Goal: Transaction & Acquisition: Purchase product/service

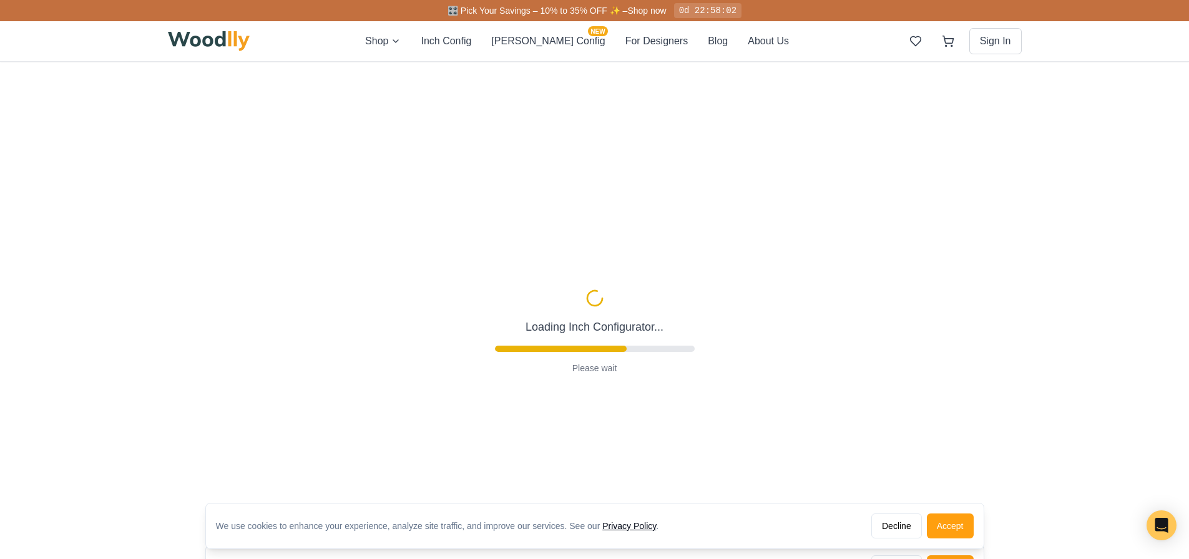
type input "56"
type input "2"
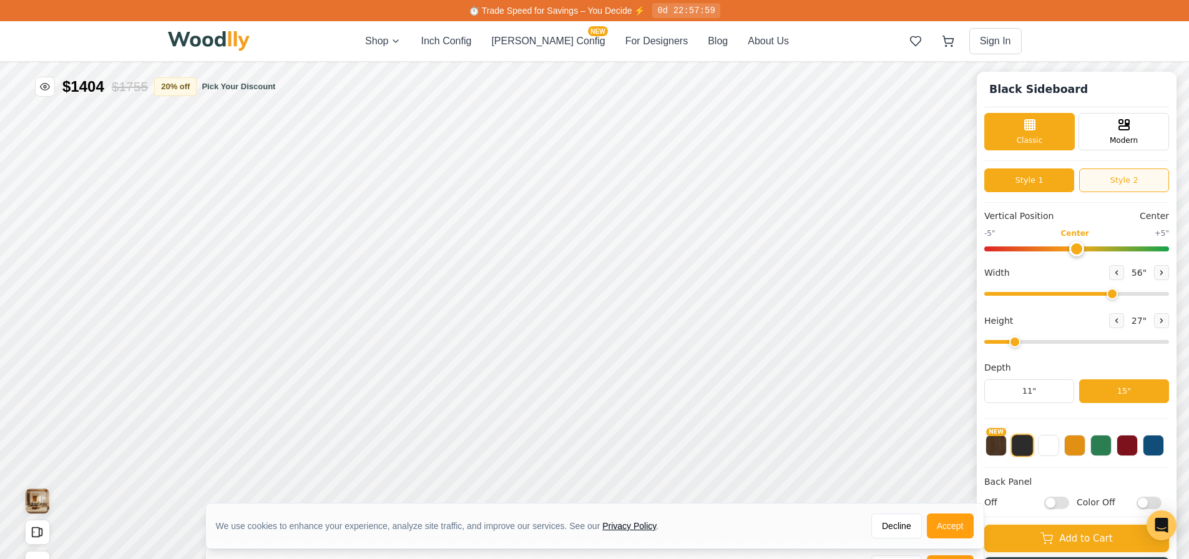
click at [1119, 184] on button "Style 2" at bounding box center [1124, 180] width 90 height 24
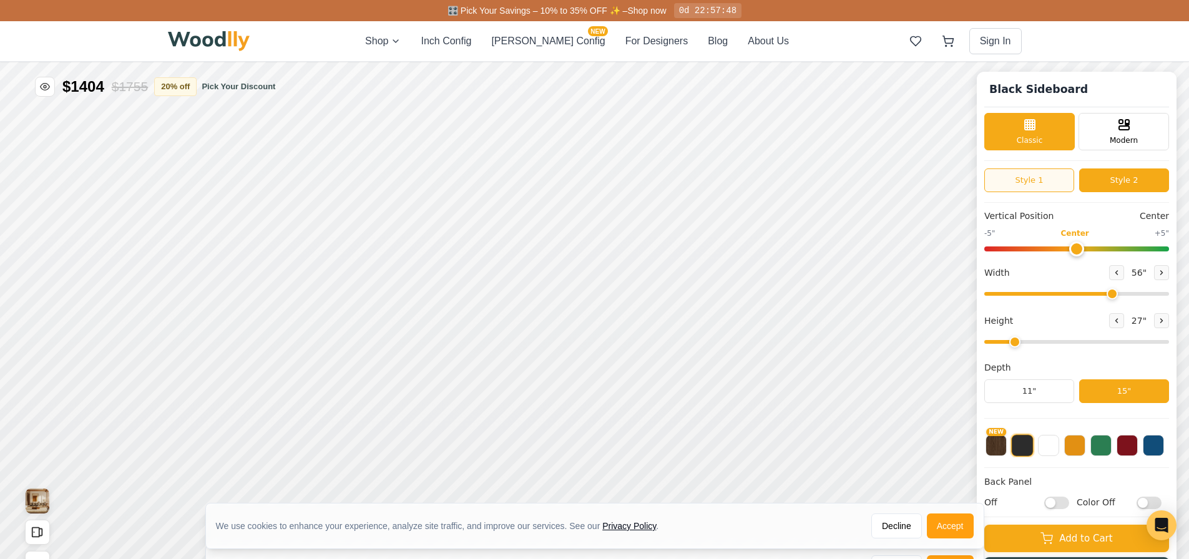
click at [1037, 181] on button "Style 1" at bounding box center [1029, 180] width 90 height 24
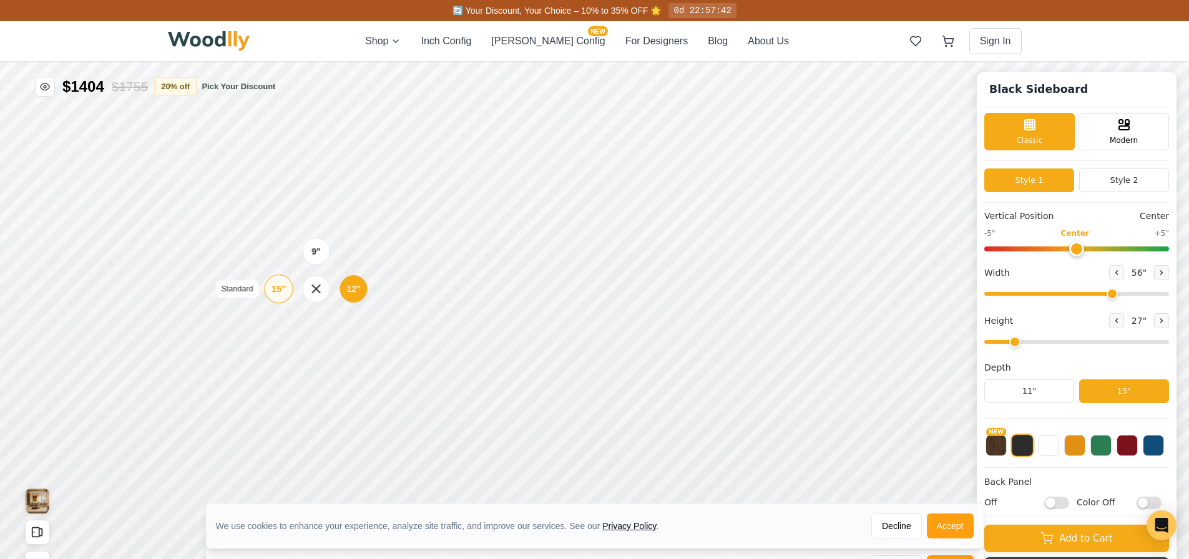
click at [279, 296] on div "15"" at bounding box center [278, 289] width 14 height 14
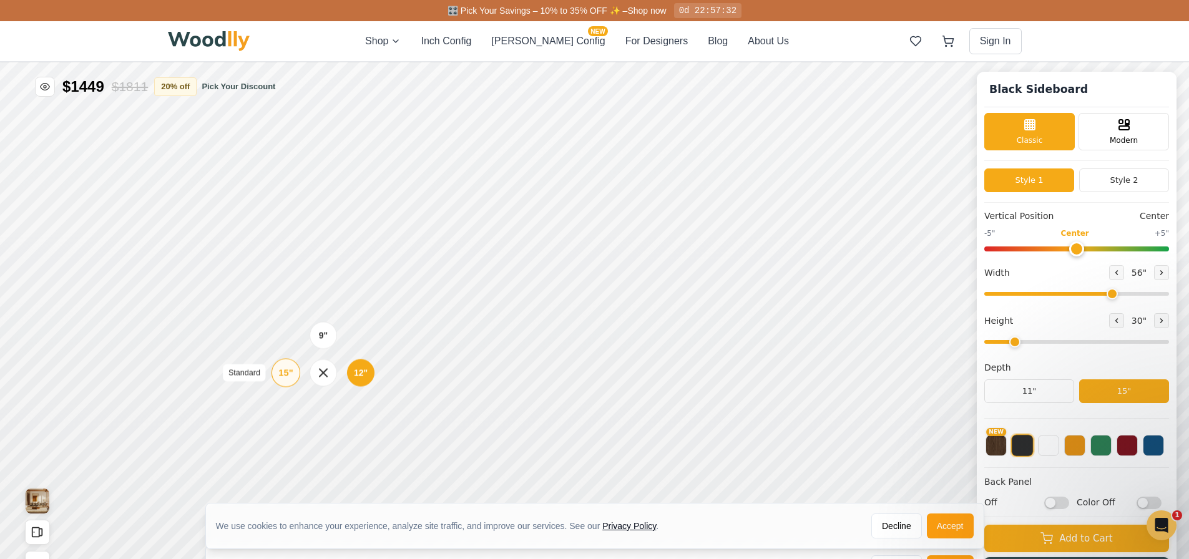
click at [282, 369] on div "15"" at bounding box center [285, 373] width 14 height 14
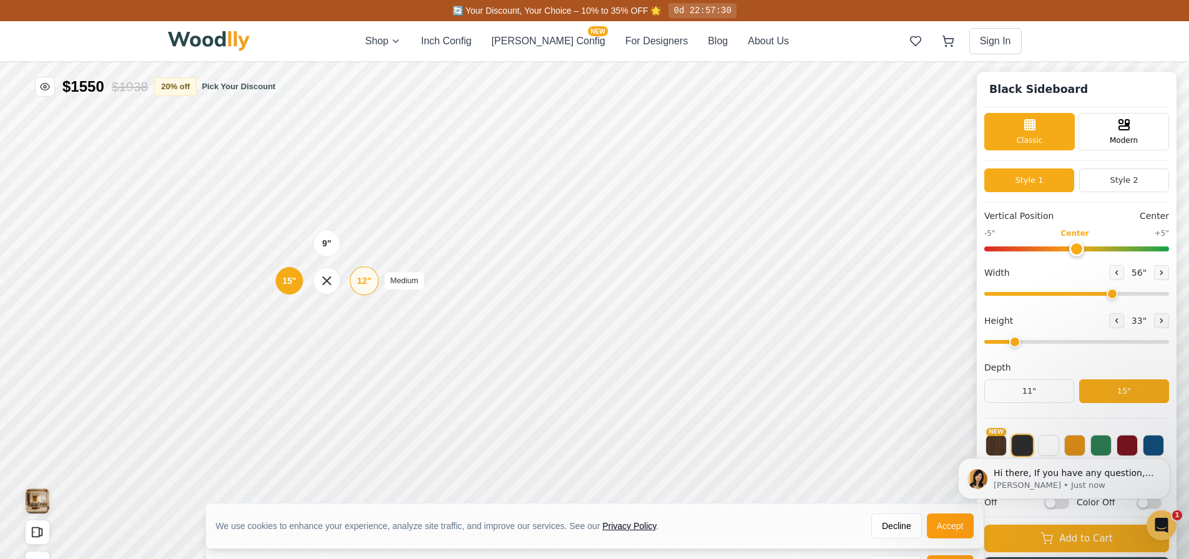
click at [364, 282] on div "12"" at bounding box center [364, 281] width 14 height 14
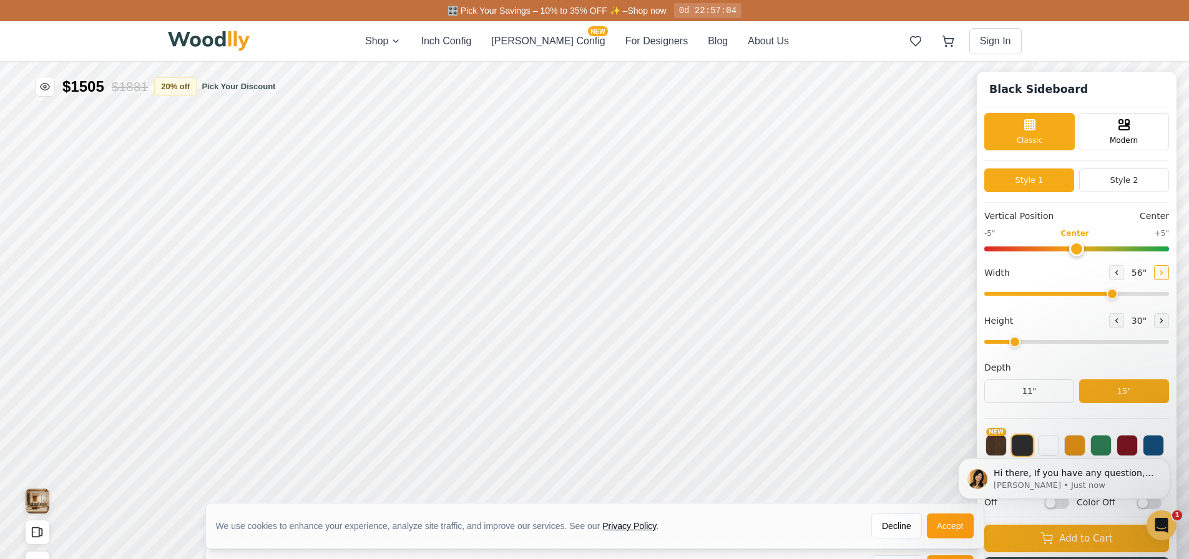
click at [1165, 274] on icon at bounding box center [1161, 272] width 7 height 7
click at [1118, 272] on icon at bounding box center [1116, 272] width 7 height 7
type input "56"
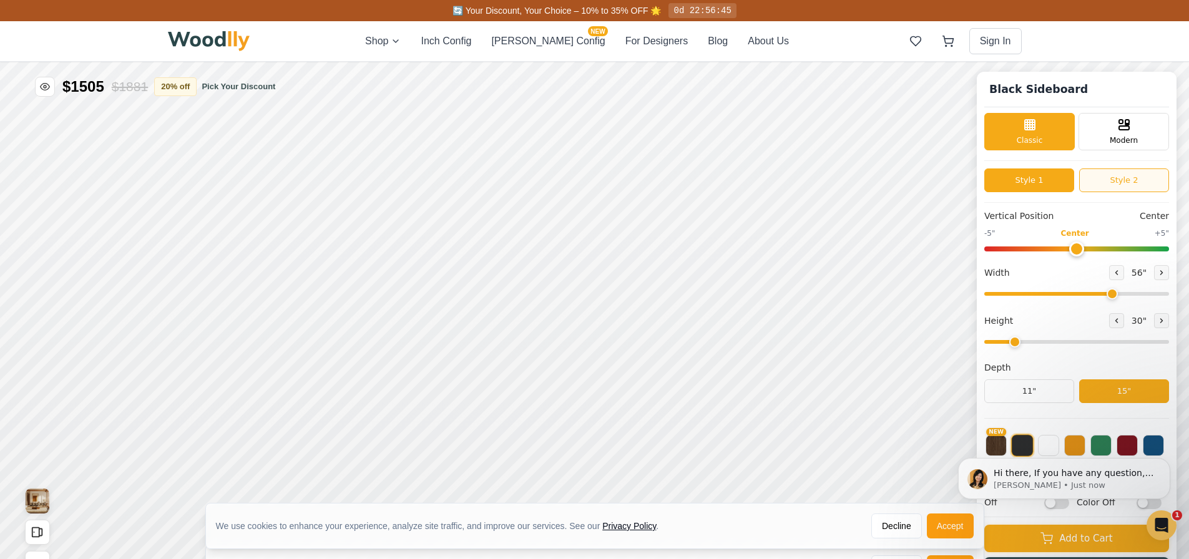
click at [1117, 182] on button "Style 2" at bounding box center [1124, 180] width 90 height 24
click at [1113, 183] on button "Style 2" at bounding box center [1124, 180] width 90 height 24
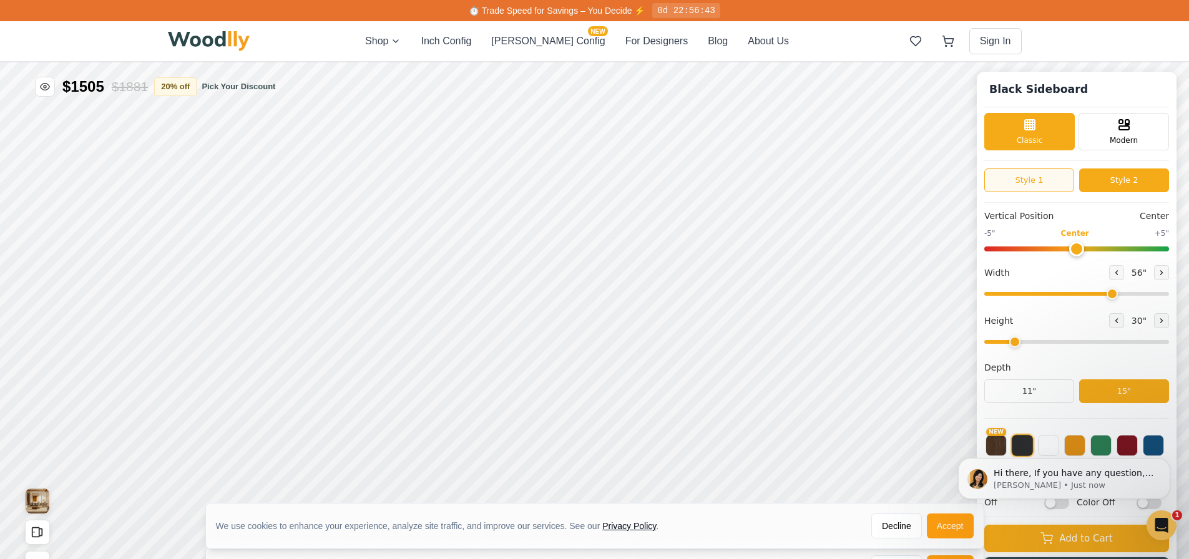
click at [1049, 181] on button "Style 1" at bounding box center [1029, 180] width 90 height 24
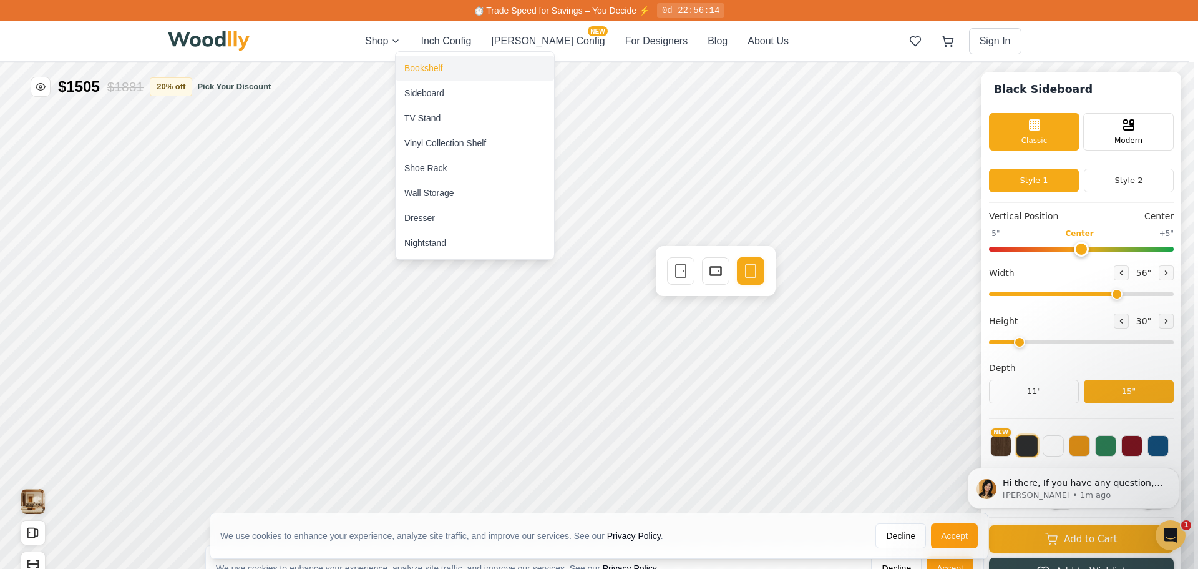
click at [432, 71] on div "Bookshelf" at bounding box center [423, 68] width 38 height 12
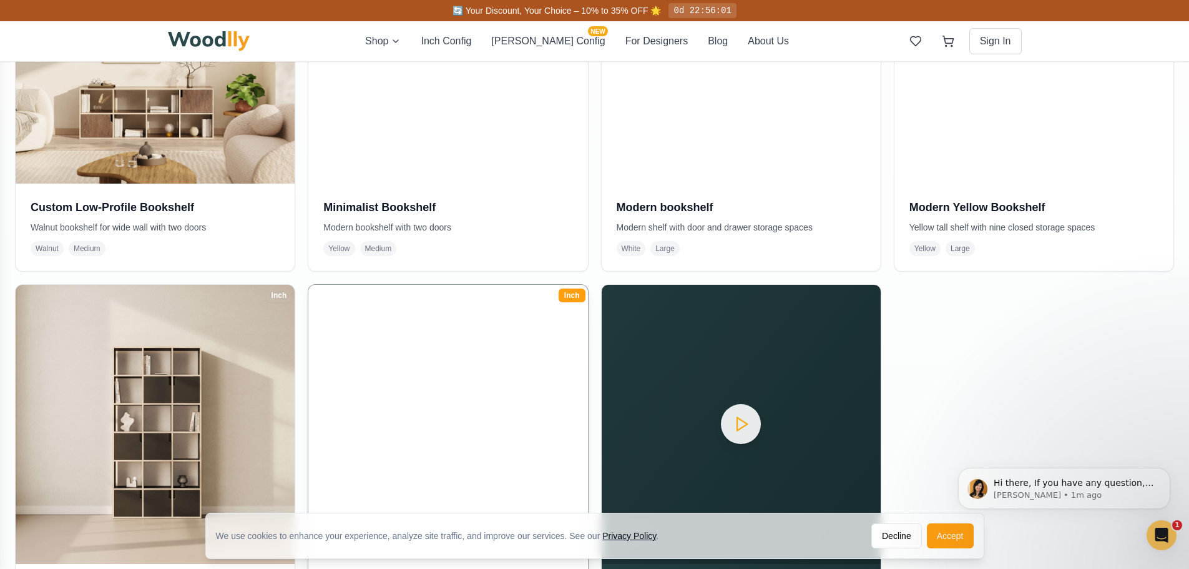
scroll to position [811, 0]
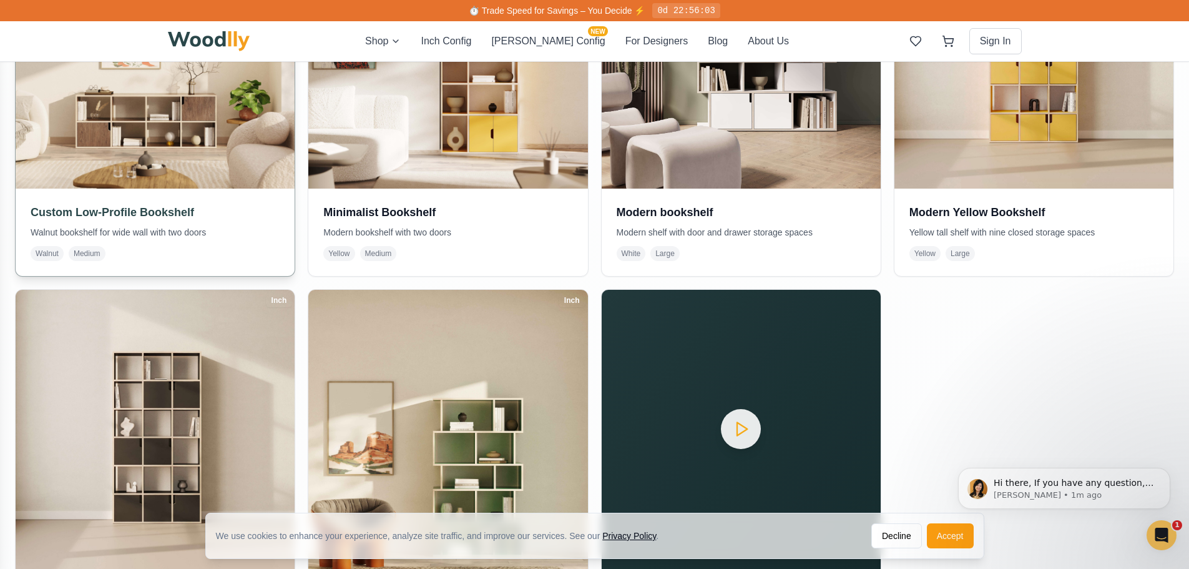
click at [163, 114] on img at bounding box center [155, 48] width 293 height 293
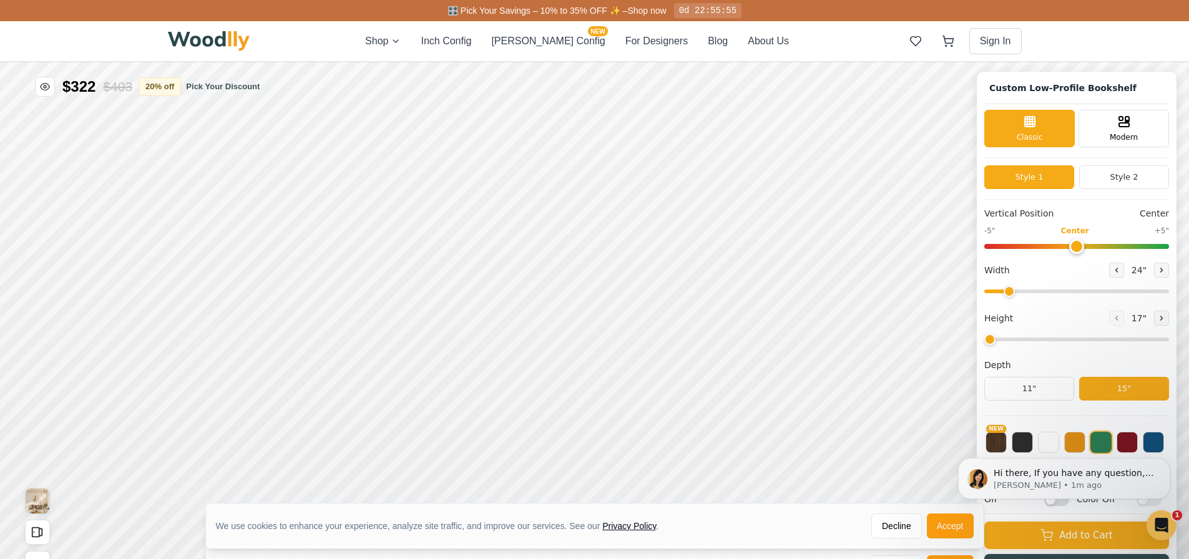
type input "68"
type input "2"
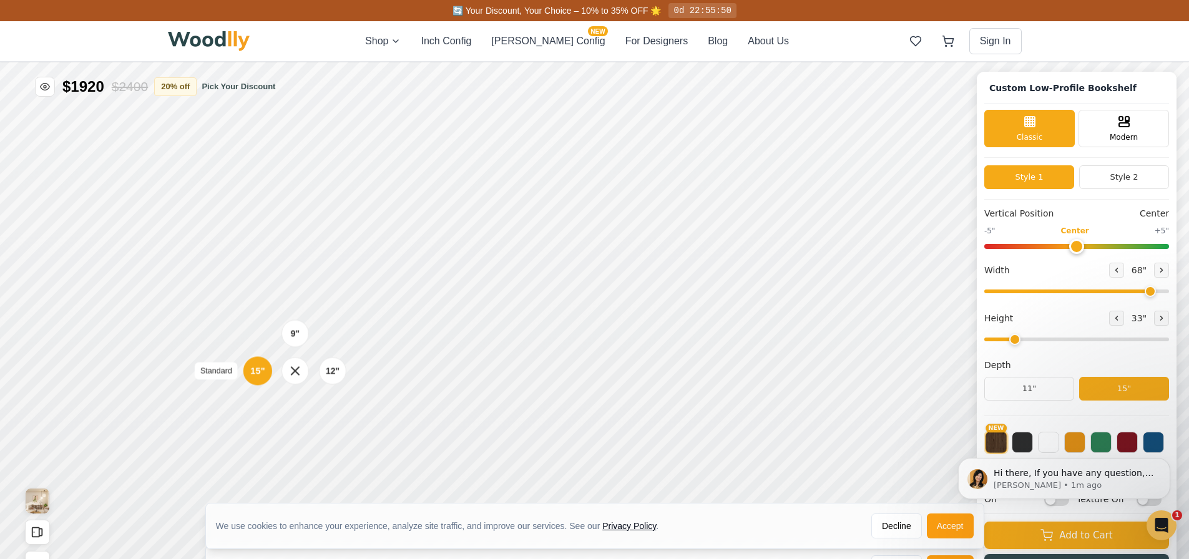
click at [260, 371] on div "15"" at bounding box center [257, 371] width 14 height 14
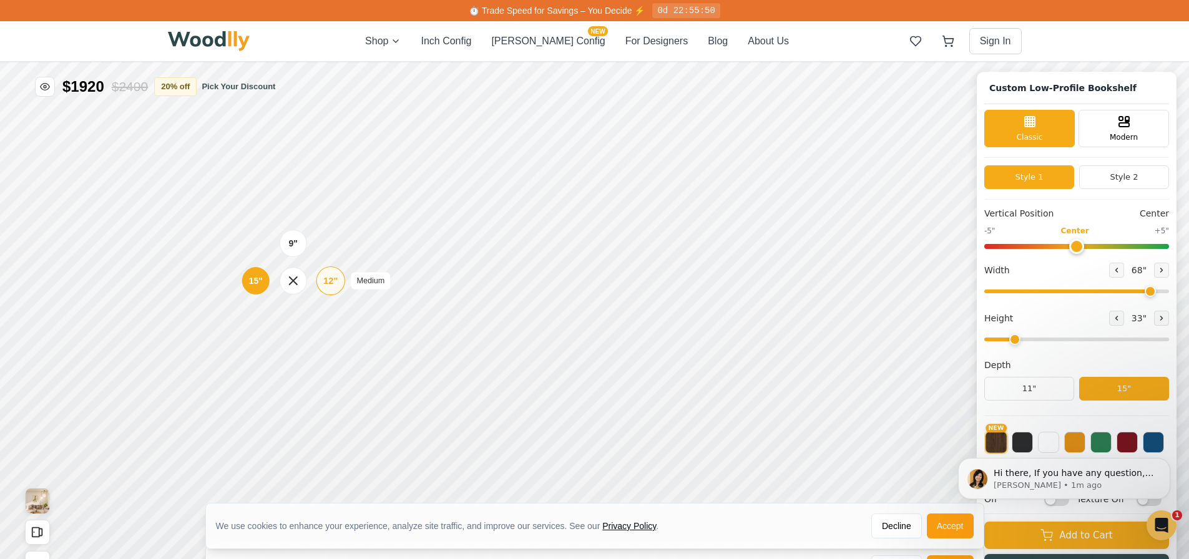
click at [321, 278] on div "12" Medium" at bounding box center [330, 280] width 29 height 29
